Goal: Task Accomplishment & Management: Use online tool/utility

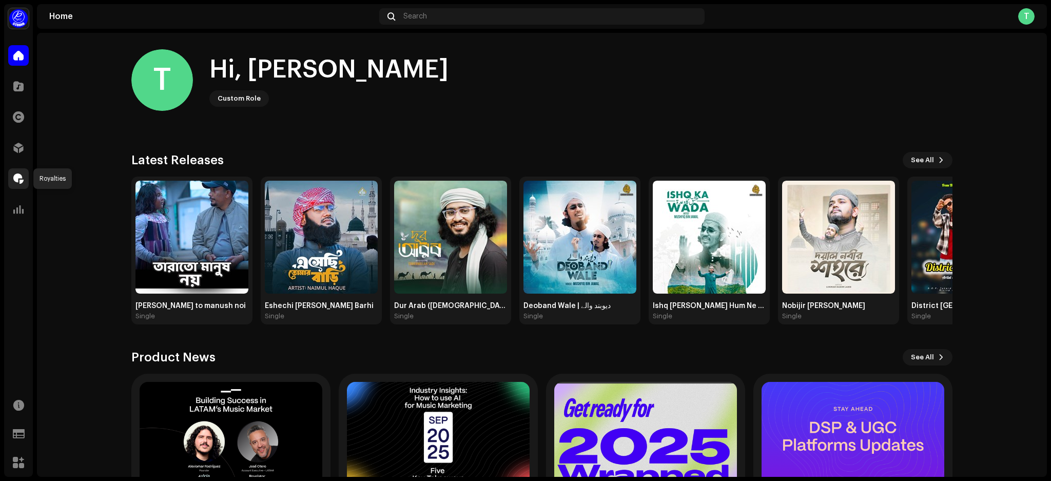
click at [17, 178] on span at bounding box center [18, 178] width 10 height 8
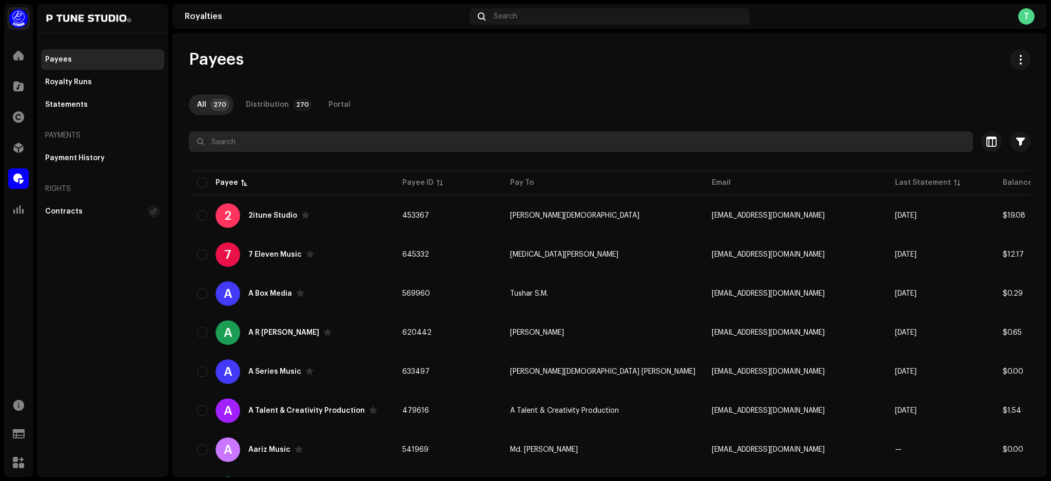
click at [250, 143] on input "text" at bounding box center [581, 141] width 784 height 21
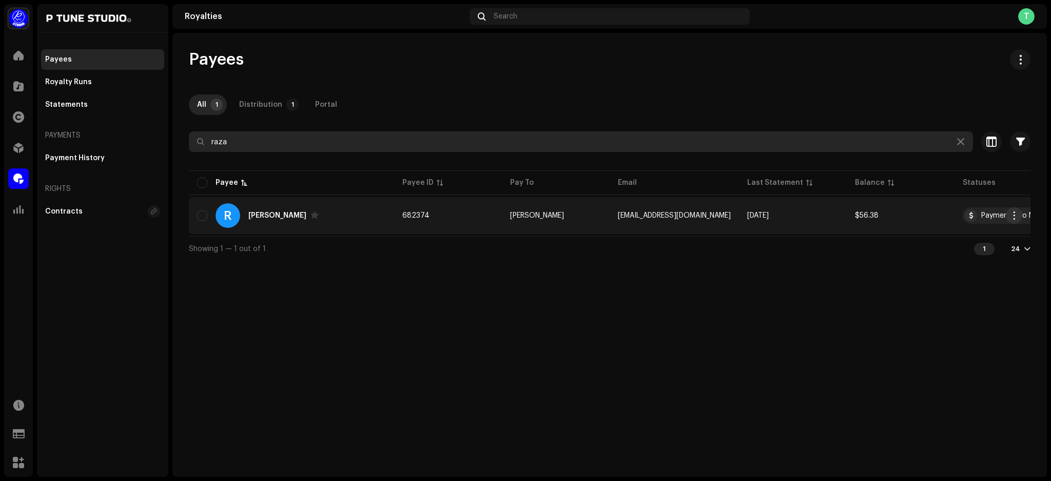
type input "raza"
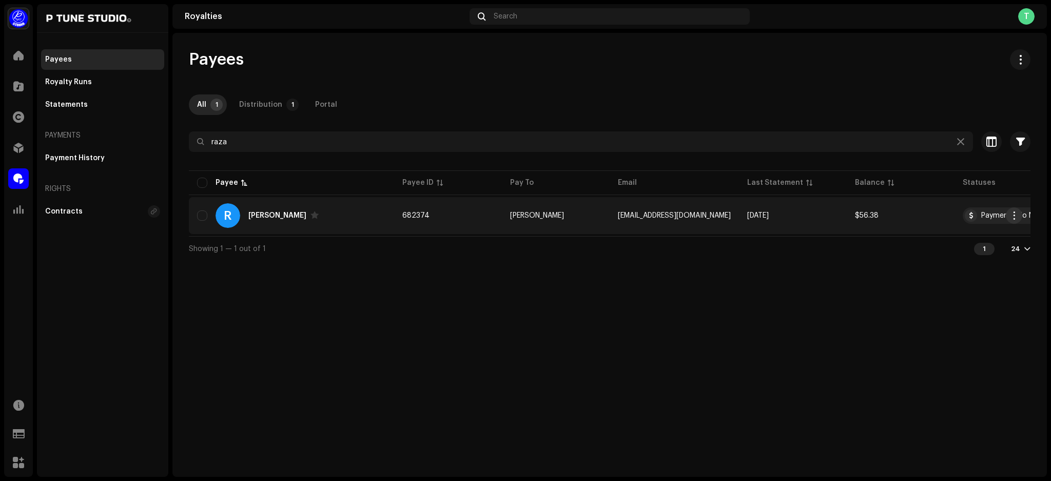
click at [1013, 217] on span "button" at bounding box center [1014, 215] width 8 height 8
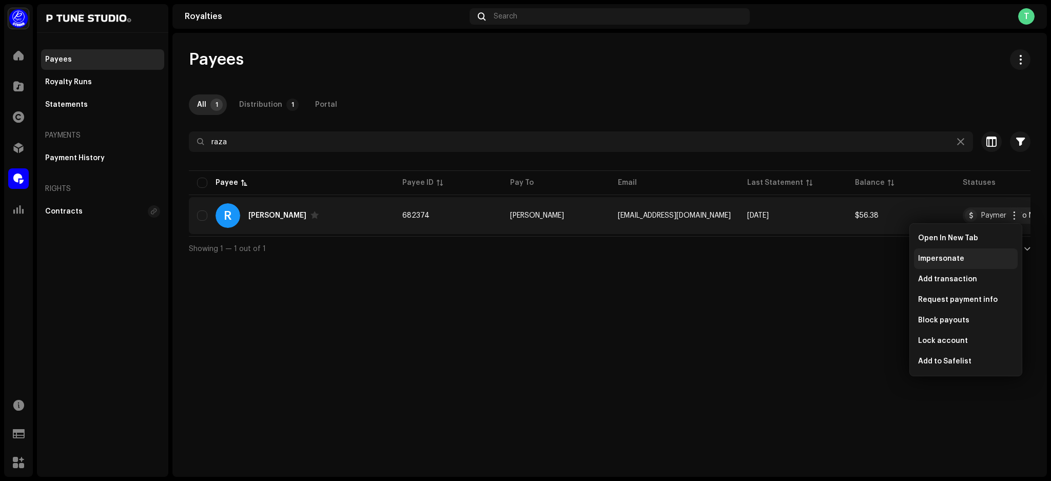
click at [988, 266] on div "Impersonate" at bounding box center [966, 258] width 104 height 21
